Goal: Information Seeking & Learning: Find specific page/section

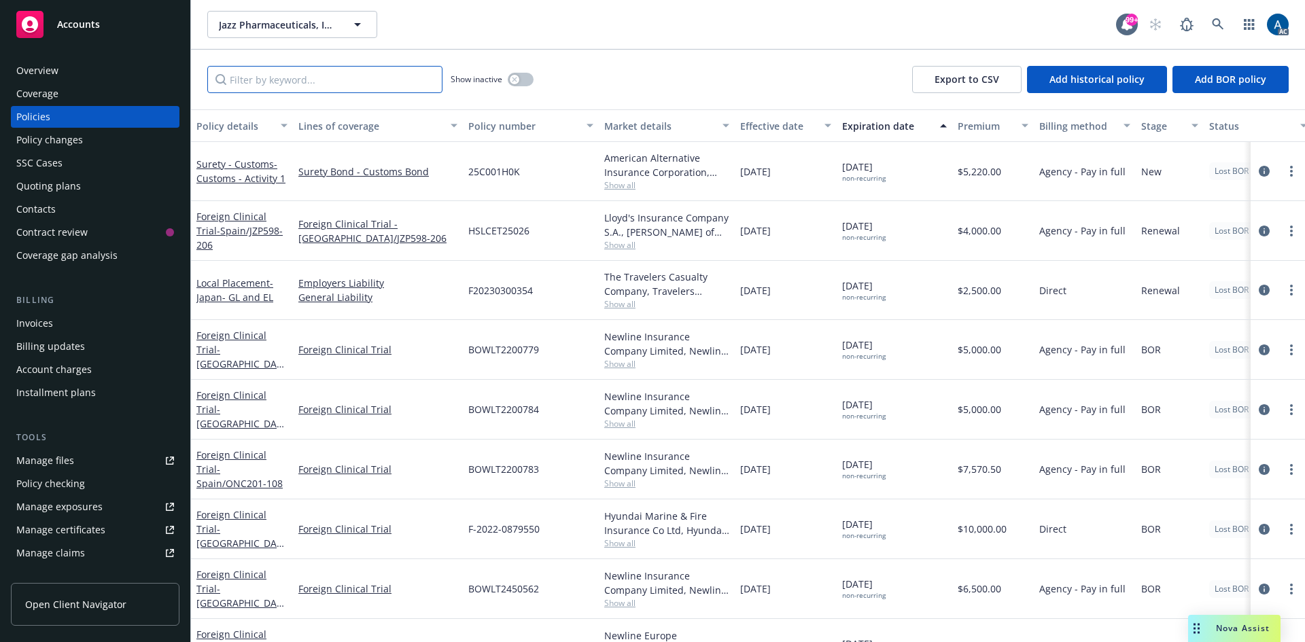
click at [338, 90] on input "Filter by keyword..." at bounding box center [324, 79] width 235 height 27
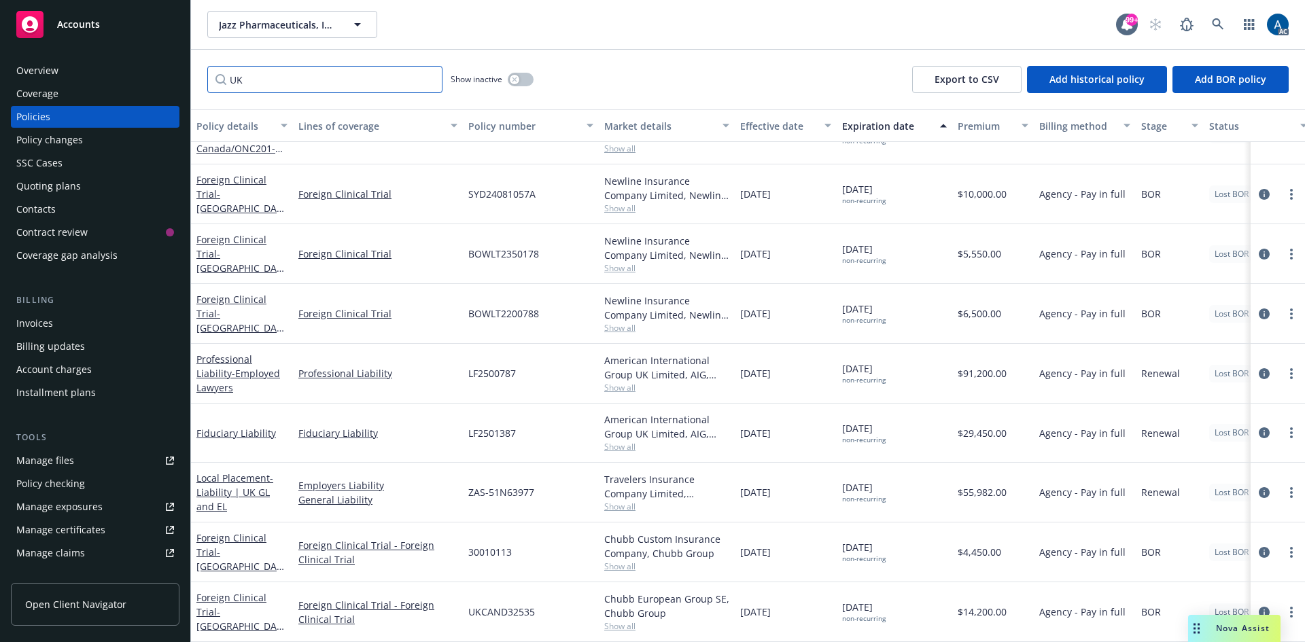
scroll to position [487, 0]
click at [1283, 485] on link "more" at bounding box center [1291, 493] width 16 height 16
click at [1259, 487] on icon "circleInformation" at bounding box center [1264, 492] width 11 height 11
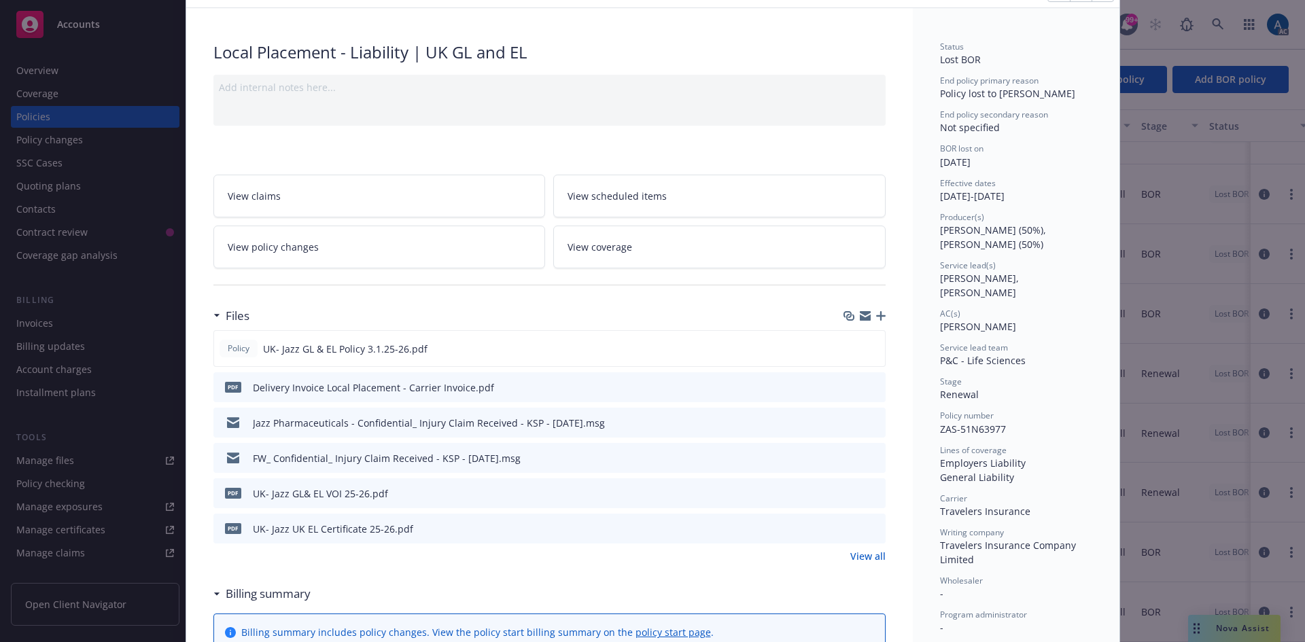
scroll to position [136, 0]
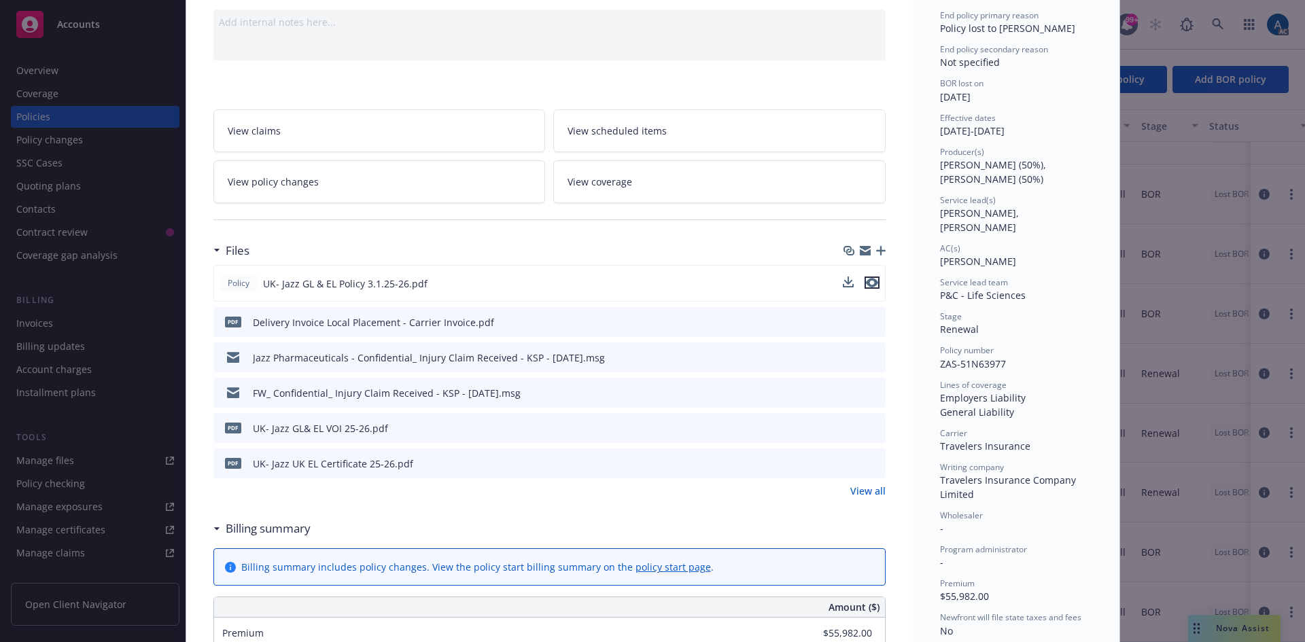
click at [866, 281] on icon "preview file" at bounding box center [872, 283] width 12 height 10
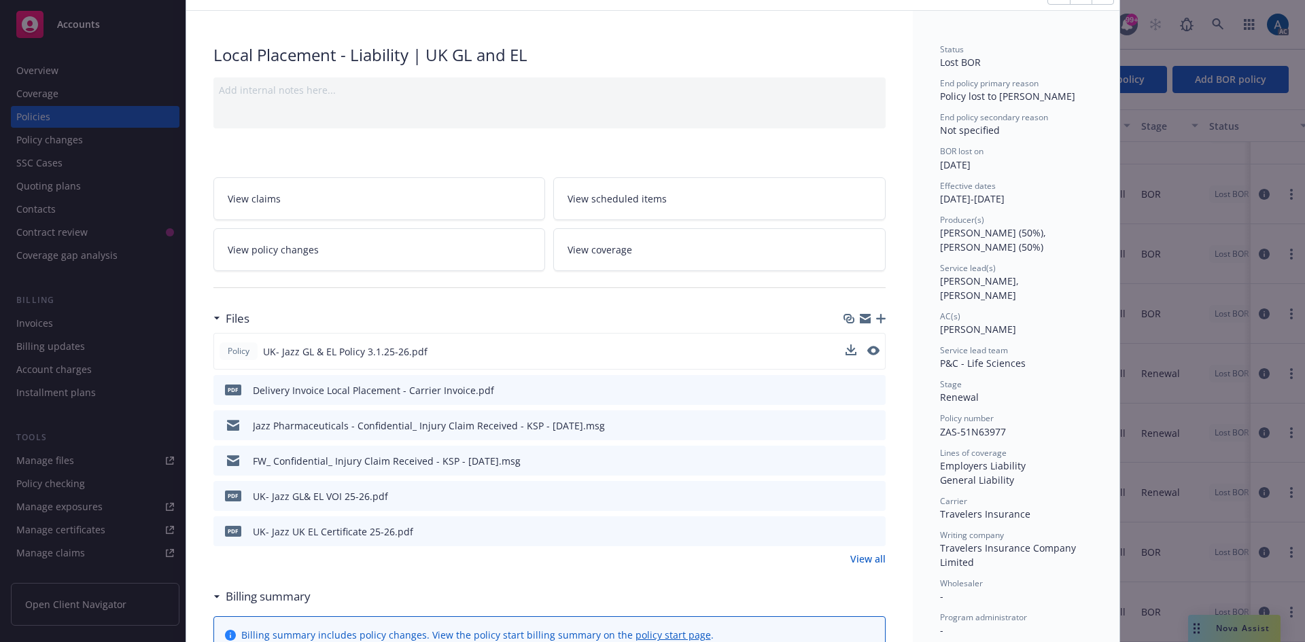
scroll to position [0, 0]
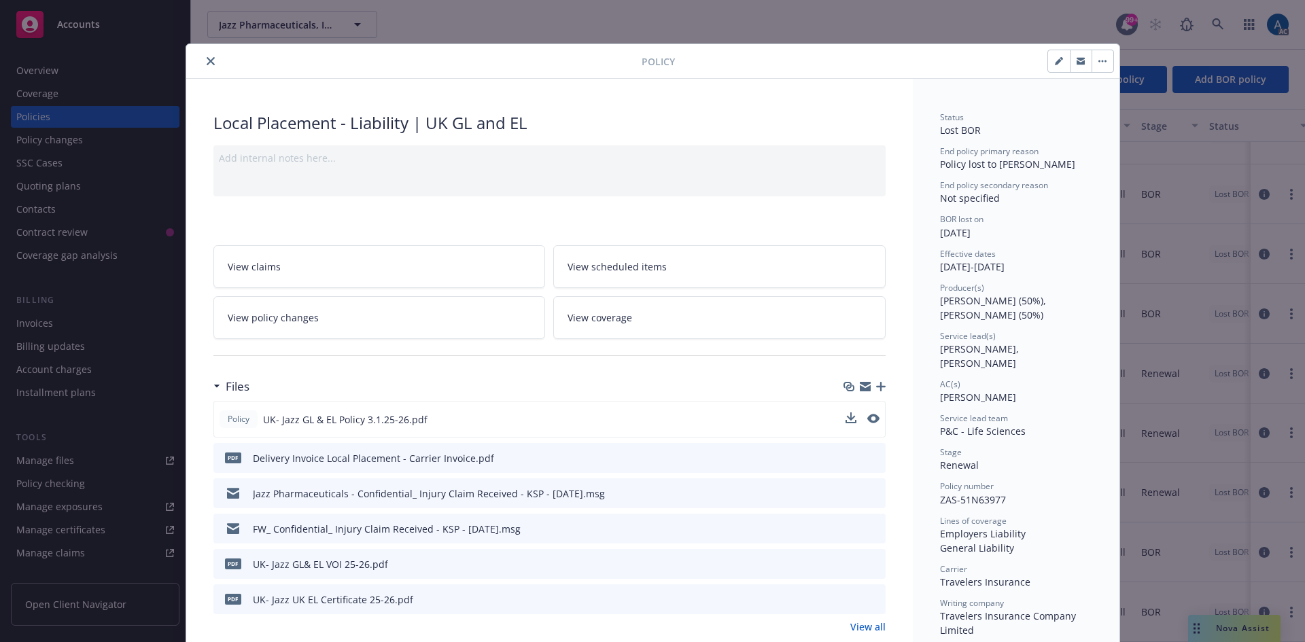
click at [207, 57] on icon "close" at bounding box center [211, 61] width 8 height 8
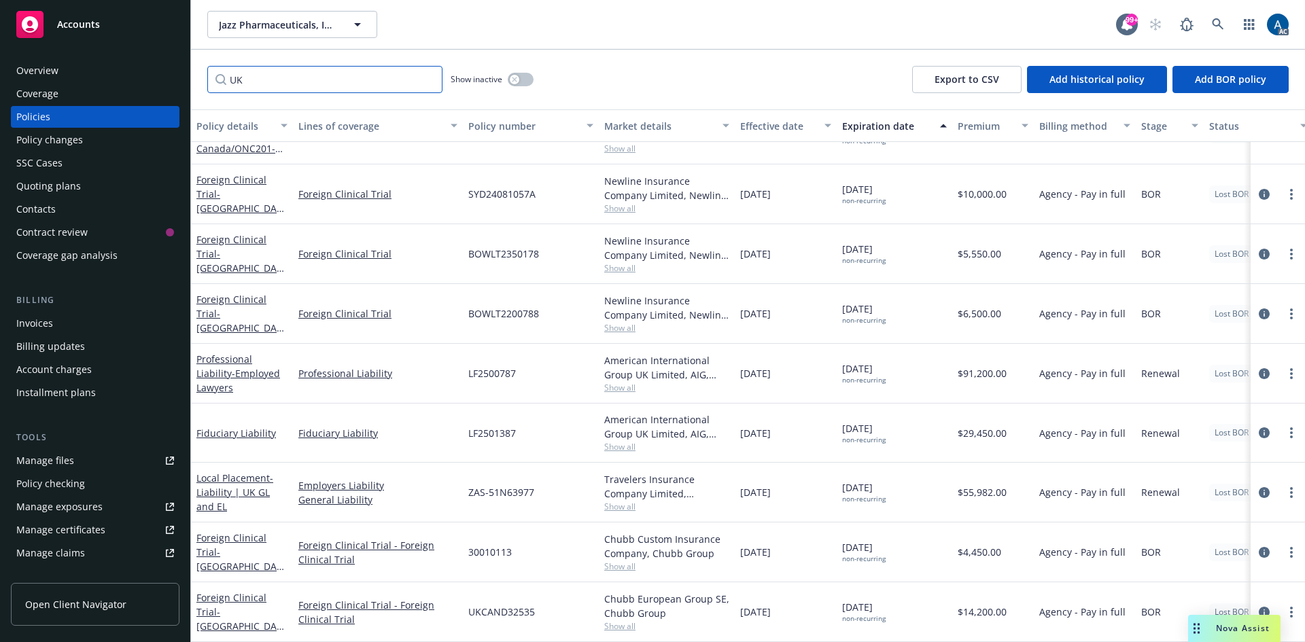
click at [314, 74] on input "UK" at bounding box center [324, 79] width 235 height 27
drag, startPoint x: 314, startPoint y: 74, endPoint x: 218, endPoint y: 82, distance: 96.1
click at [218, 82] on input "UK" at bounding box center [324, 79] width 235 height 27
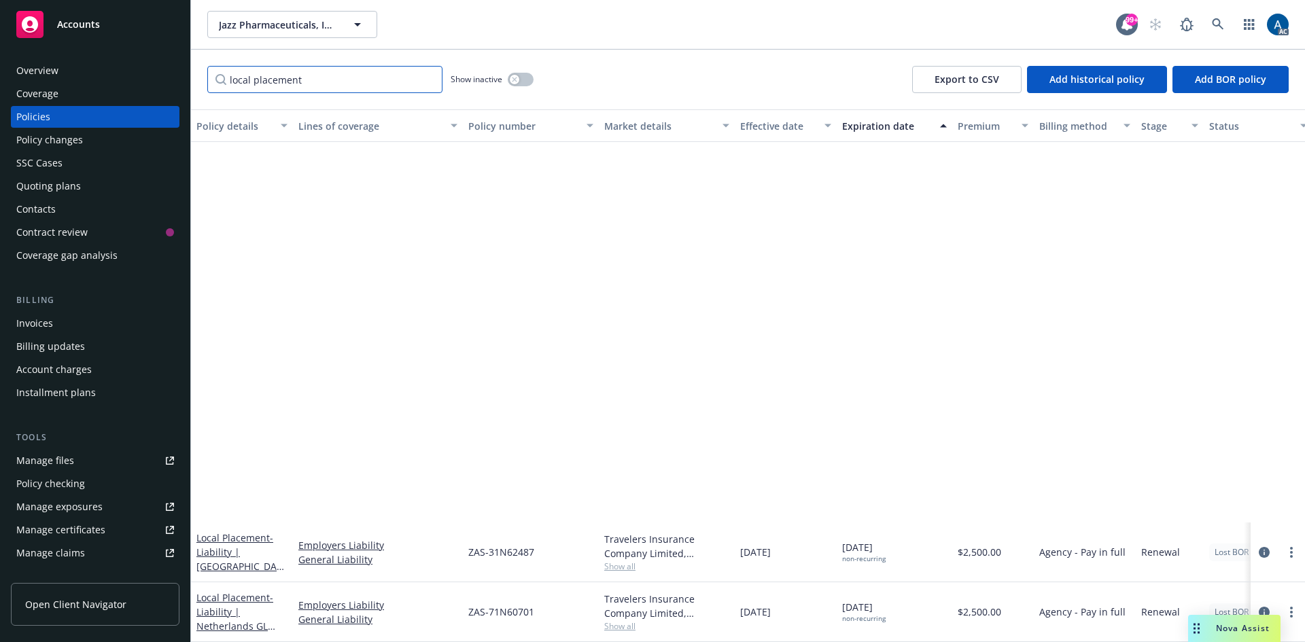
drag, startPoint x: 304, startPoint y: 81, endPoint x: 255, endPoint y: 75, distance: 49.3
click at [255, 75] on input "local placement" at bounding box center [324, 79] width 235 height 27
click at [343, 83] on input "local" at bounding box center [324, 79] width 235 height 27
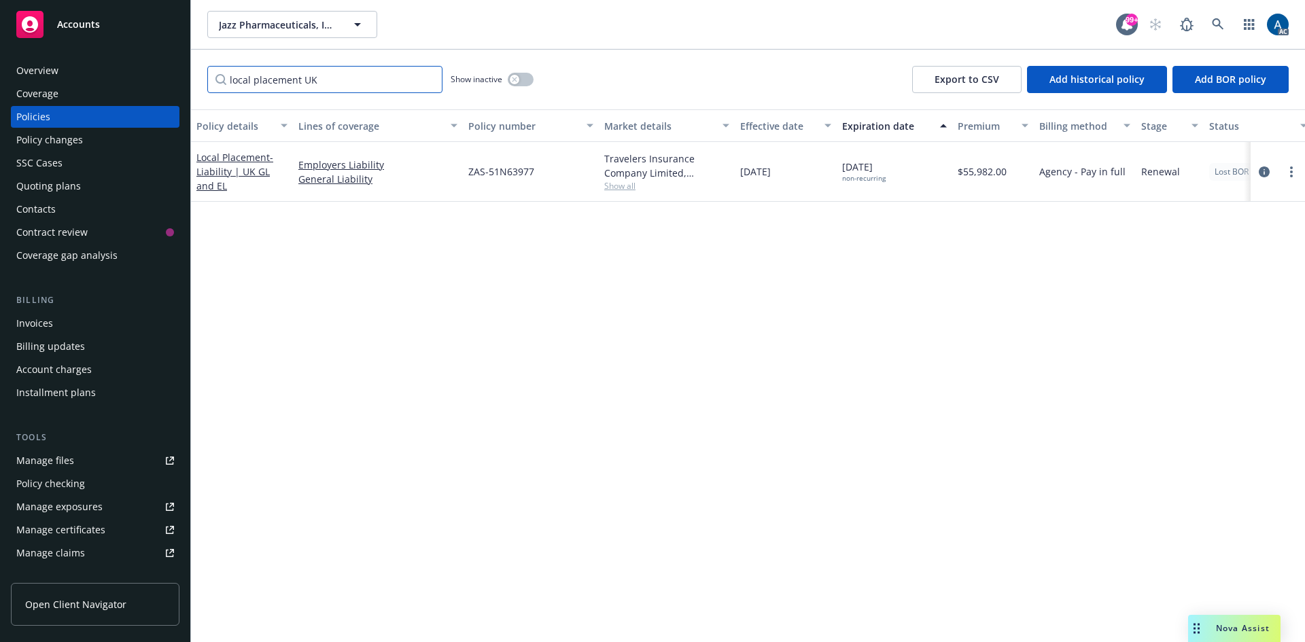
type input "local placement UK"
click at [530, 84] on button "button" at bounding box center [521, 80] width 26 height 14
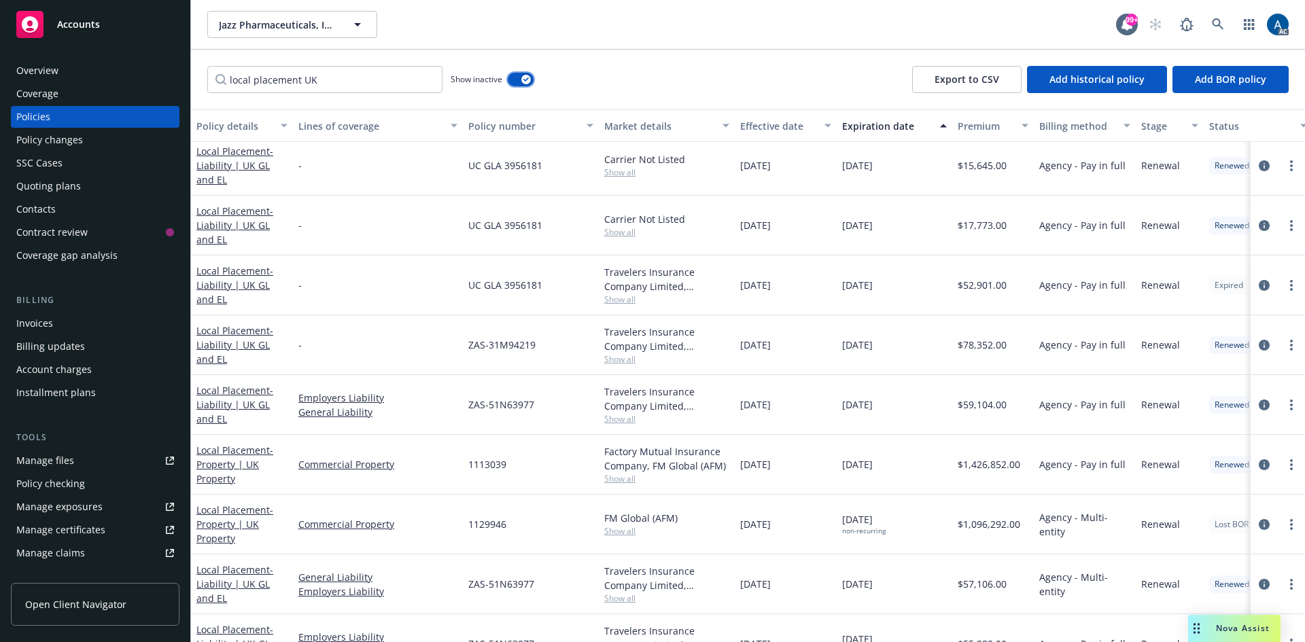
scroll to position [162, 0]
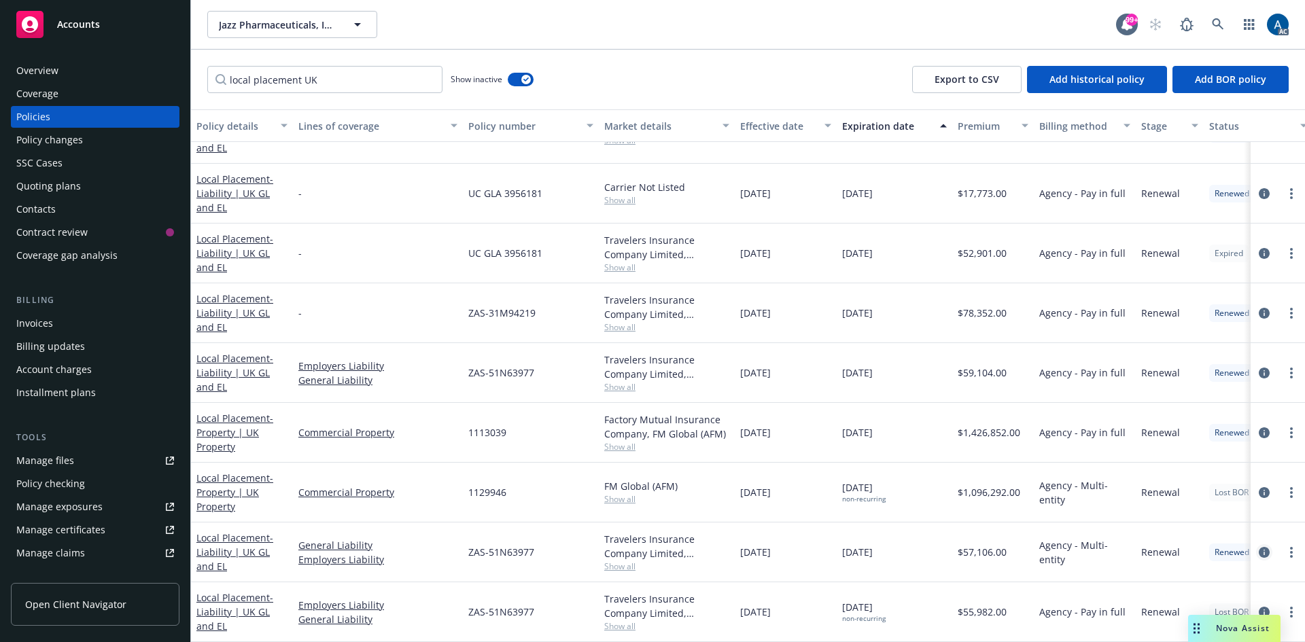
click at [1259, 547] on icon "circleInformation" at bounding box center [1264, 552] width 11 height 11
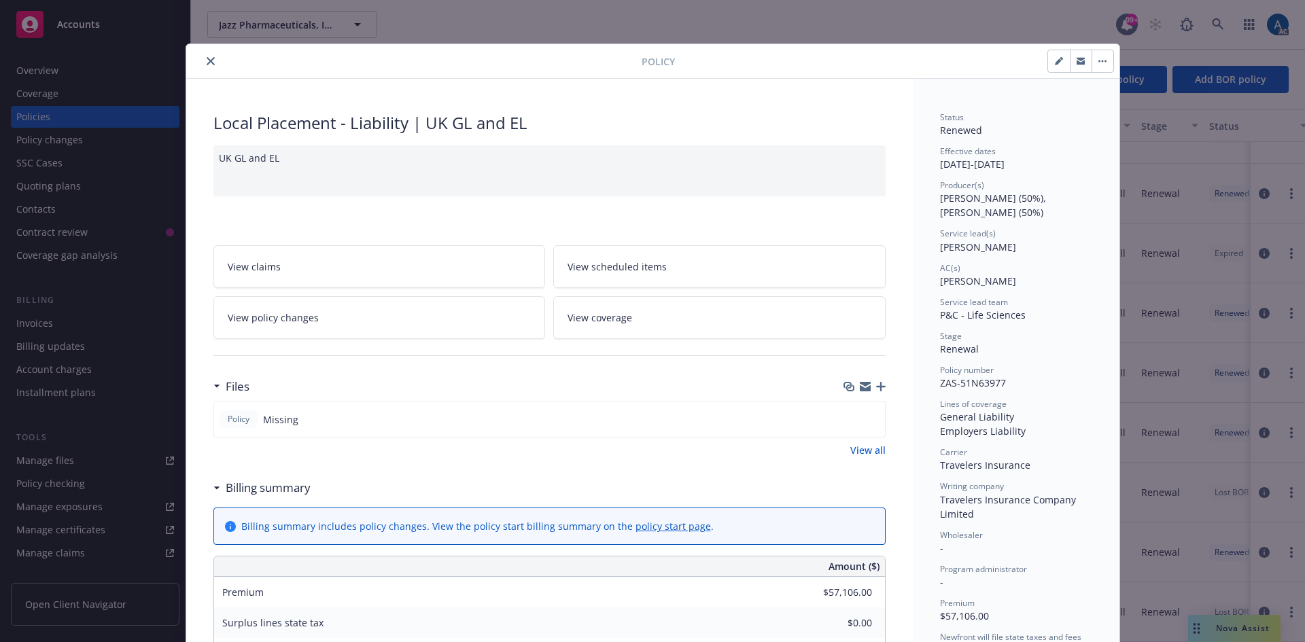
click at [207, 62] on icon "close" at bounding box center [211, 61] width 8 height 8
click at [207, 58] on icon "close" at bounding box center [211, 61] width 8 height 8
click at [207, 61] on icon "close" at bounding box center [211, 61] width 8 height 8
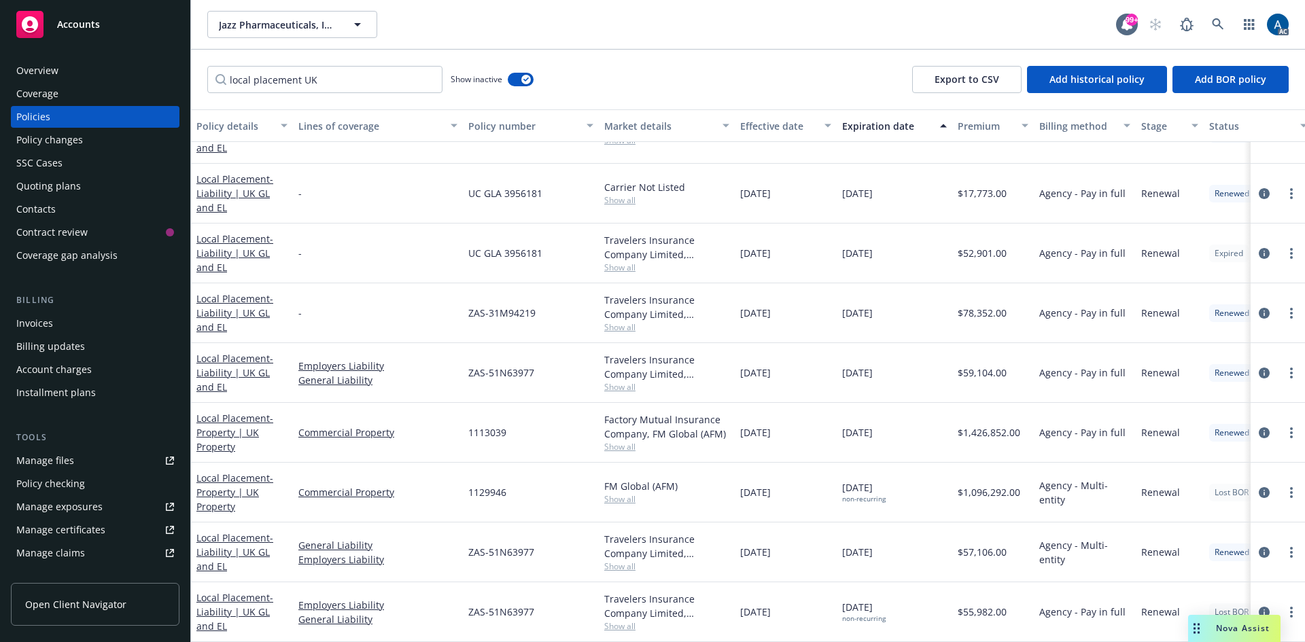
click at [207, 58] on div "local placement UK Show inactive Export to CSV Add historical policy Add BOR po…" at bounding box center [748, 80] width 1114 height 60
click at [1259, 368] on icon "circleInformation" at bounding box center [1264, 373] width 11 height 11
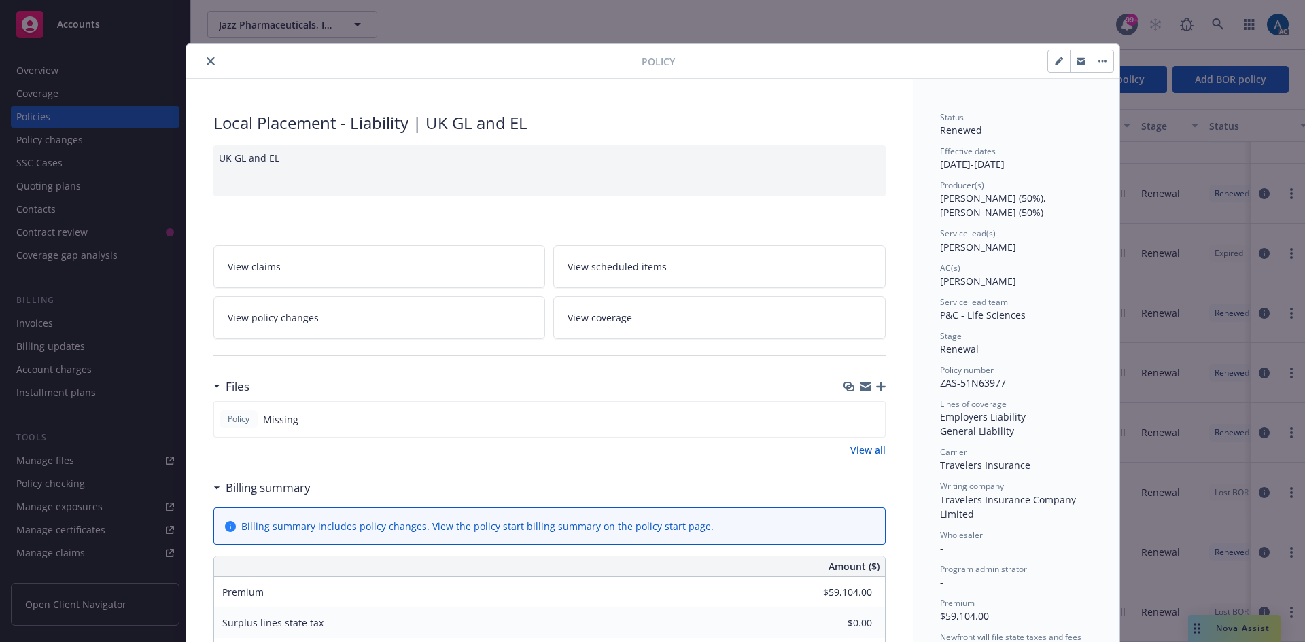
click at [203, 63] on button "close" at bounding box center [211, 61] width 16 height 16
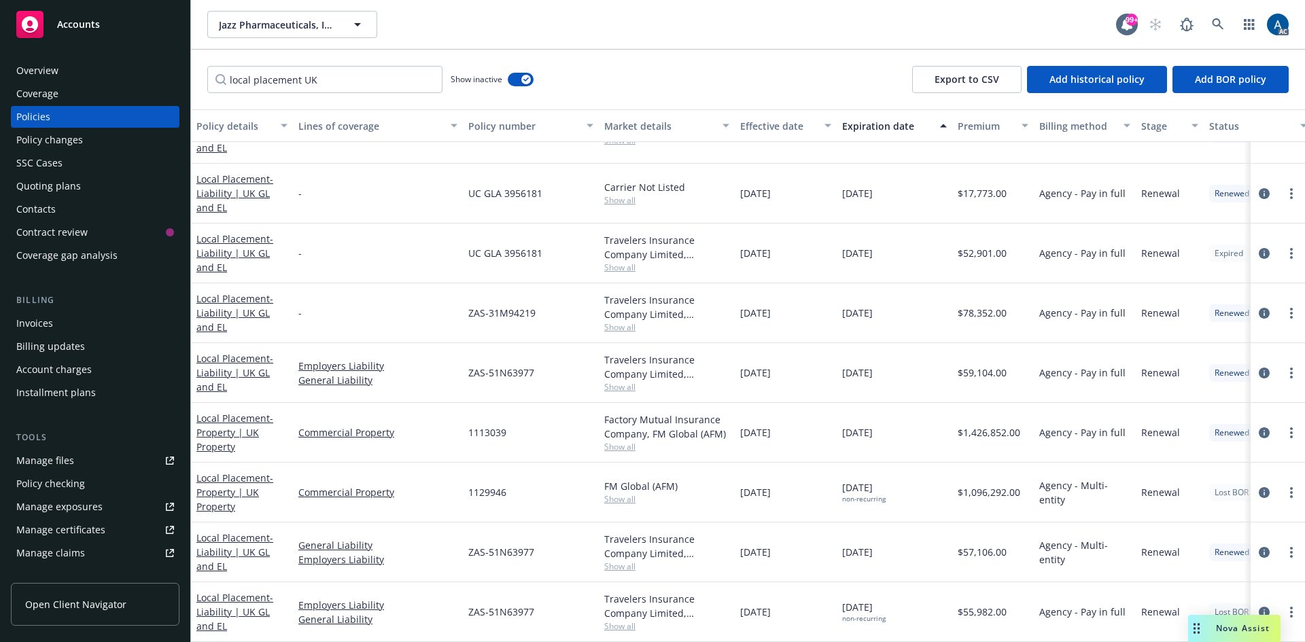
click at [207, 60] on div "local placement UK Show inactive Export to CSV Add historical policy Add BOR po…" at bounding box center [748, 80] width 1114 height 60
click at [1259, 308] on icon "circleInformation" at bounding box center [1264, 313] width 11 height 11
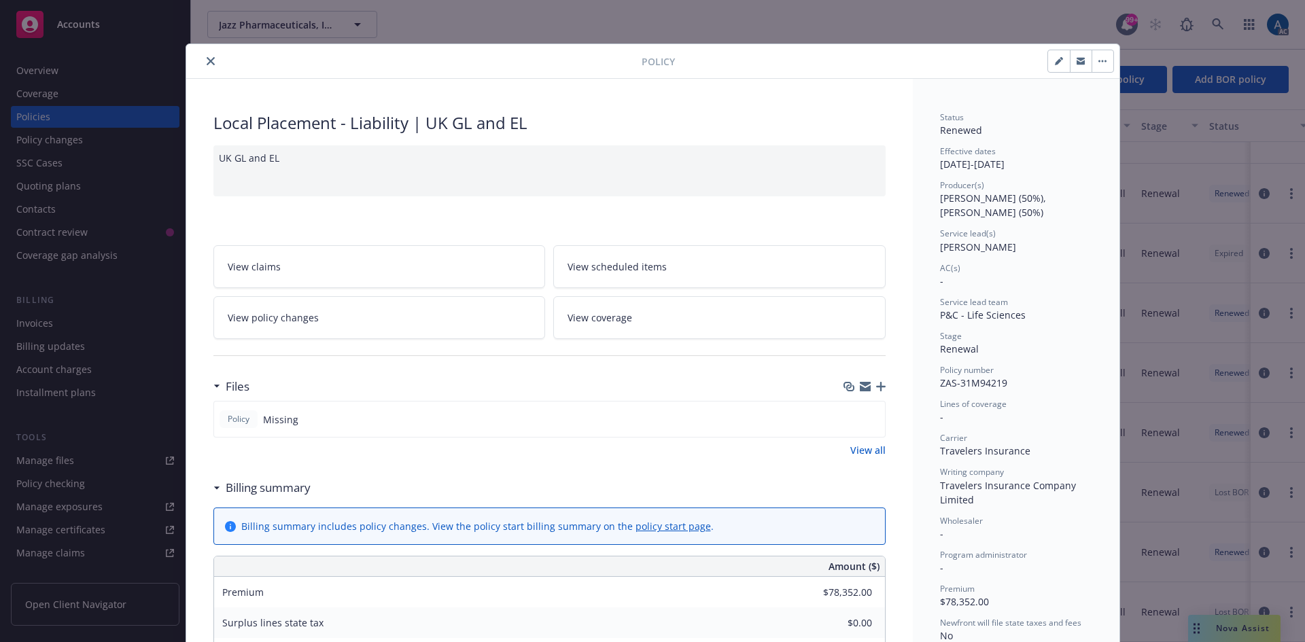
click at [209, 60] on icon "close" at bounding box center [211, 61] width 8 height 8
click at [207, 63] on icon "close" at bounding box center [211, 61] width 8 height 8
